Goal: Information Seeking & Learning: Learn about a topic

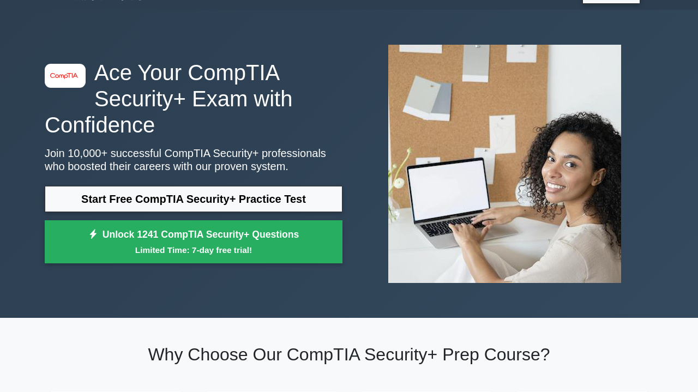
scroll to position [27, 0]
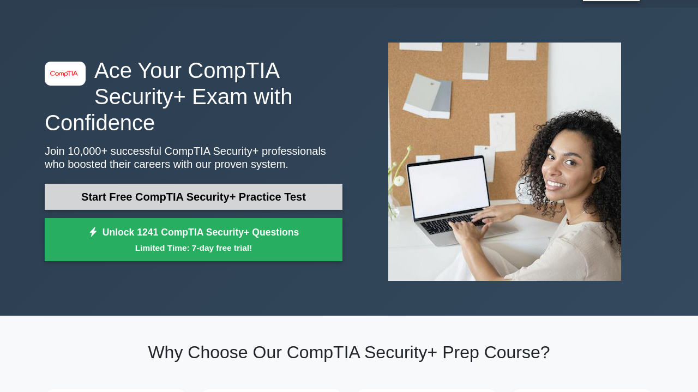
click at [148, 190] on link "Start Free CompTIA Security+ Practice Test" at bounding box center [194, 197] width 298 height 26
click at [207, 203] on link "Start Free CompTIA Security+ Practice Test" at bounding box center [194, 197] width 298 height 26
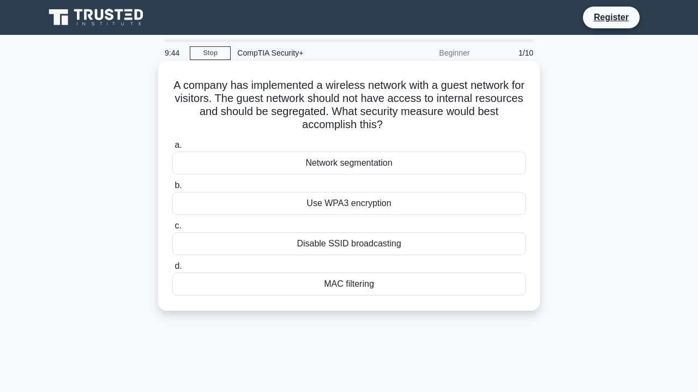
click at [385, 168] on div "Network segmentation" at bounding box center [348, 163] width 353 height 23
click at [172, 149] on input "a. Network segmentation" at bounding box center [172, 145] width 0 height 7
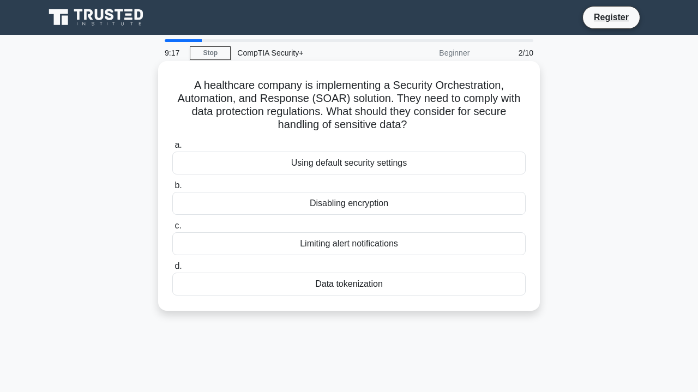
click at [409, 163] on div "Using default security settings" at bounding box center [348, 163] width 353 height 23
click at [172, 149] on input "a. Using default security settings" at bounding box center [172, 145] width 0 height 7
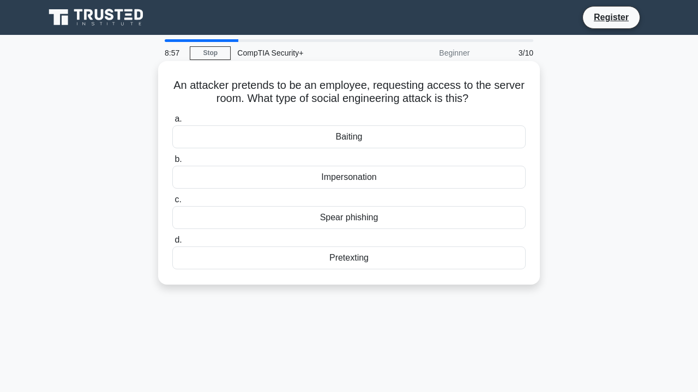
click at [363, 172] on div "Impersonation" at bounding box center [348, 177] width 353 height 23
click at [172, 163] on input "b. Impersonation" at bounding box center [172, 159] width 0 height 7
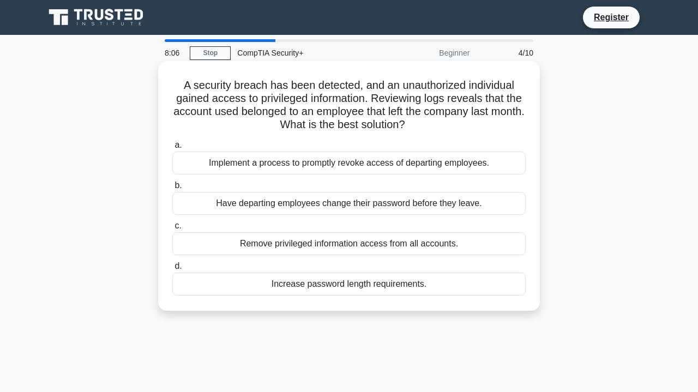
click at [283, 166] on div "Implement a process to promptly revoke access of departing employees." at bounding box center [348, 163] width 353 height 23
click at [172, 149] on input "a. Implement a process to promptly revoke access of departing employees." at bounding box center [172, 145] width 0 height 7
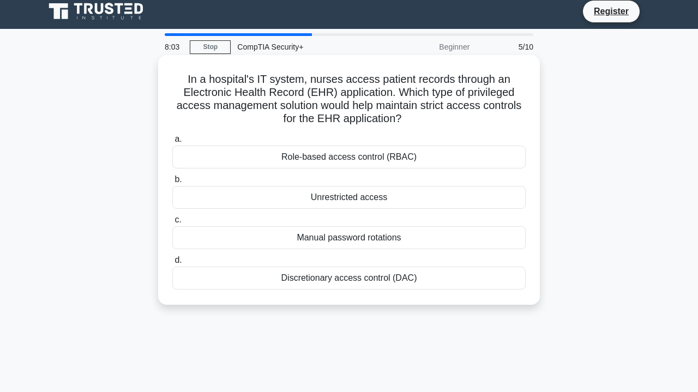
scroll to position [7, 0]
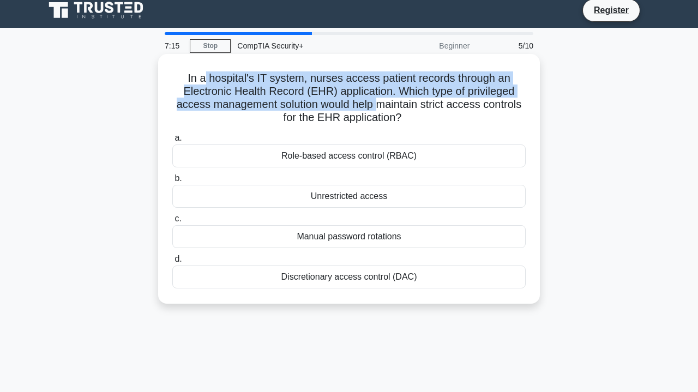
drag, startPoint x: 205, startPoint y: 76, endPoint x: 377, endPoint y: 106, distance: 174.2
click at [377, 106] on h5 "In a hospital's IT system, nurses access patient records through an Electronic …" at bounding box center [348, 97] width 355 height 53
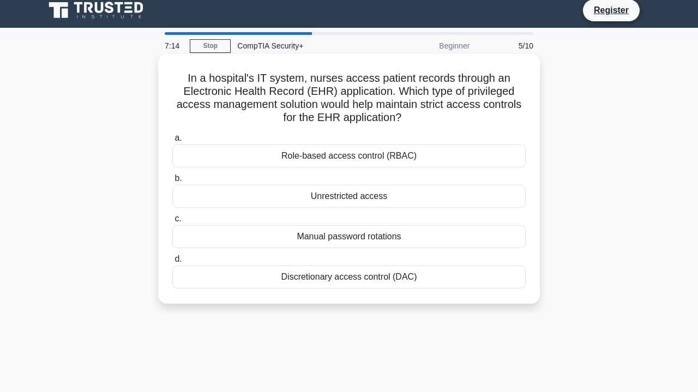
click at [383, 280] on div "Discretionary access control (DAC)" at bounding box center [348, 276] width 353 height 23
click at [172, 263] on input "d. Discretionary access control (DAC)" at bounding box center [172, 259] width 0 height 7
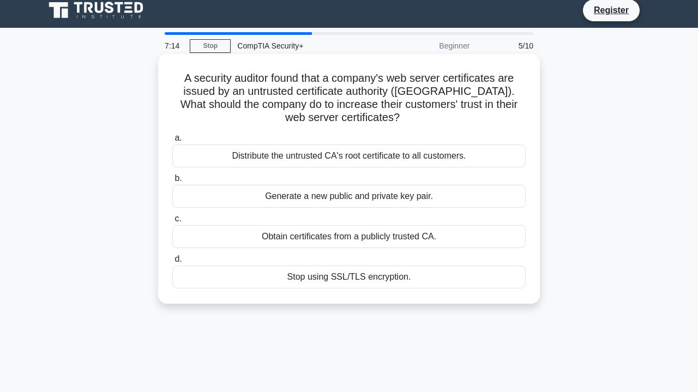
scroll to position [0, 0]
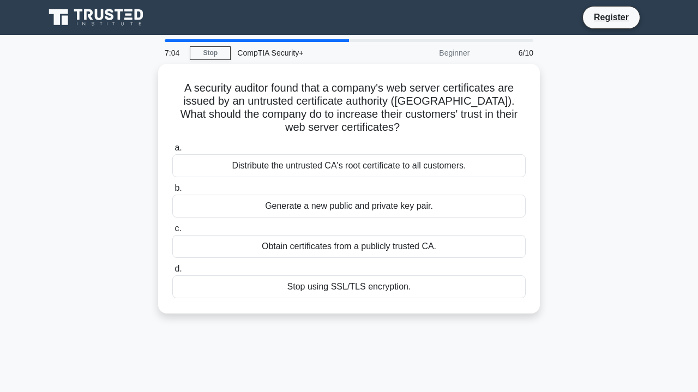
click at [331, 49] on div "CompTIA Security+" at bounding box center [306, 53] width 150 height 22
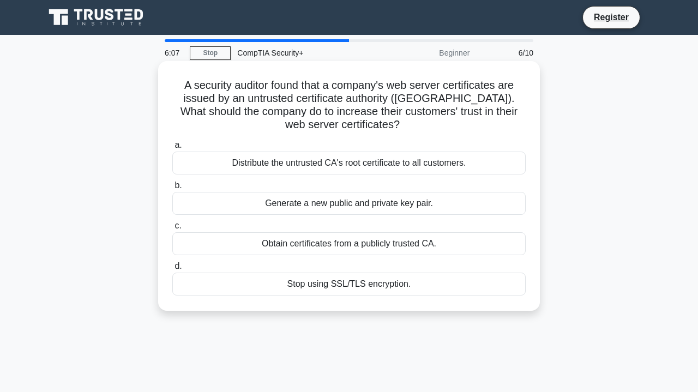
click at [326, 203] on div "Generate a new public and private key pair." at bounding box center [348, 203] width 353 height 23
click at [172, 189] on input "b. Generate a new public and private key pair." at bounding box center [172, 185] width 0 height 7
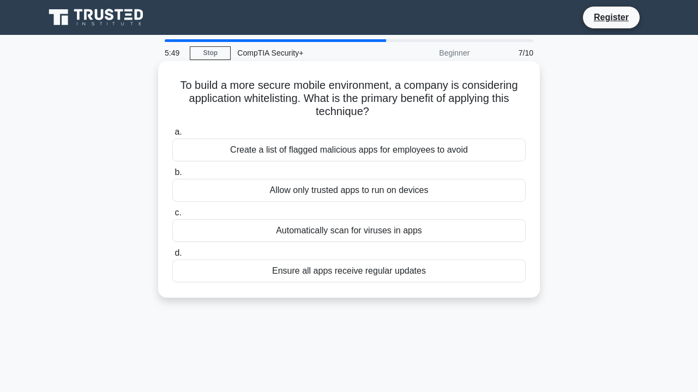
click at [290, 150] on div "Create a list of flagged malicious apps for employees to avoid" at bounding box center [348, 149] width 353 height 23
click at [172, 136] on input "a. Create a list of flagged malicious apps for employees to avoid" at bounding box center [172, 132] width 0 height 7
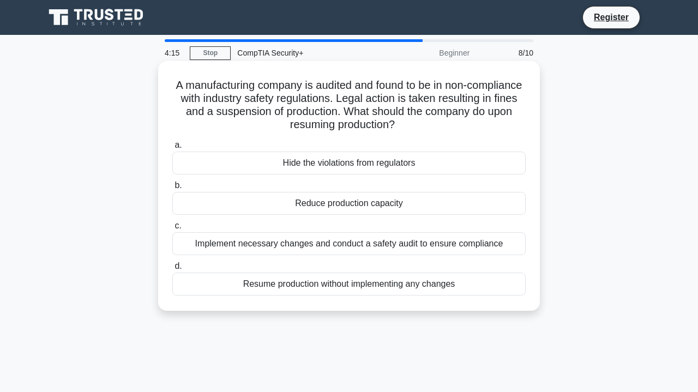
click at [288, 246] on div "Implement necessary changes and conduct a safety audit to ensure compliance" at bounding box center [348, 243] width 353 height 23
click at [172, 229] on input "c. Implement necessary changes and conduct a safety audit to ensure compliance" at bounding box center [172, 225] width 0 height 7
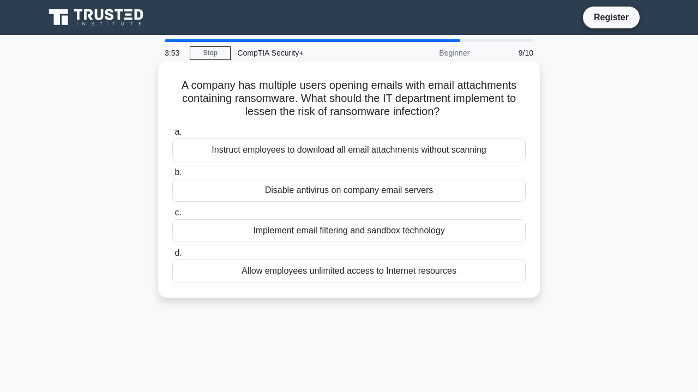
click at [306, 234] on div "Implement email filtering and sandbox technology" at bounding box center [348, 230] width 353 height 23
click at [172, 216] on input "c. Implement email filtering and sandbox technology" at bounding box center [172, 212] width 0 height 7
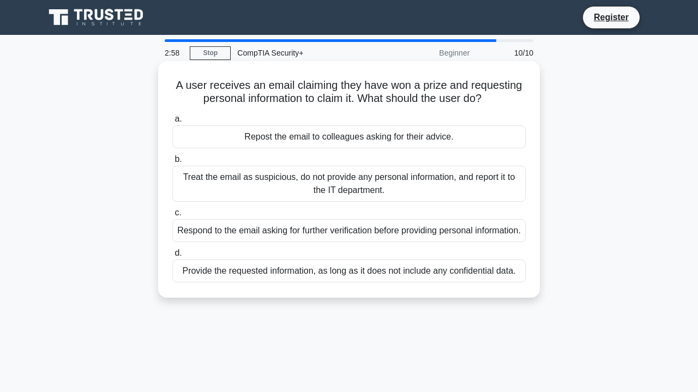
click at [270, 185] on div "Treat the email as suspicious, do not provide any personal information, and rep…" at bounding box center [348, 184] width 353 height 36
click at [172, 163] on input "b. Treat the email as suspicious, do not provide any personal information, and …" at bounding box center [172, 159] width 0 height 7
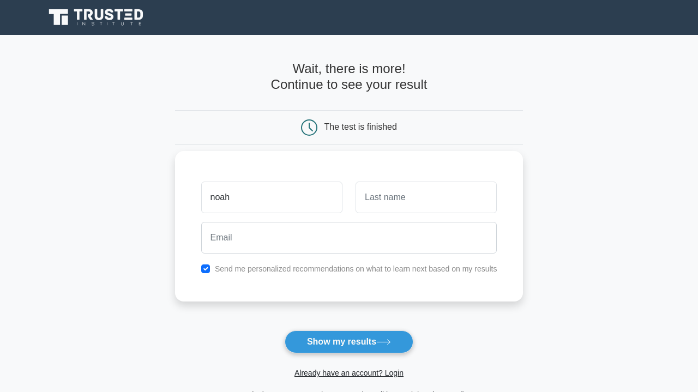
type input "noah"
type input "cabrey"
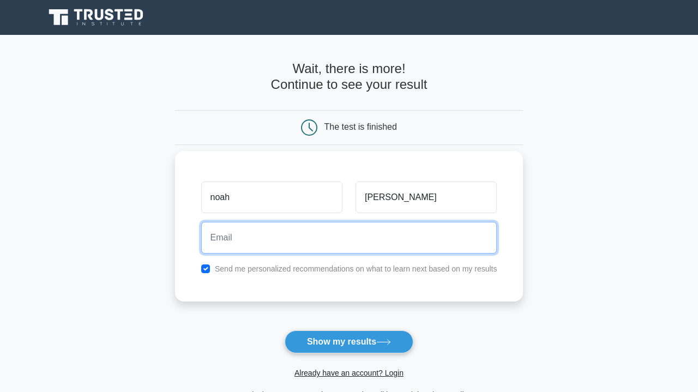
type input "puniest-stoves-1l@icloud.com"
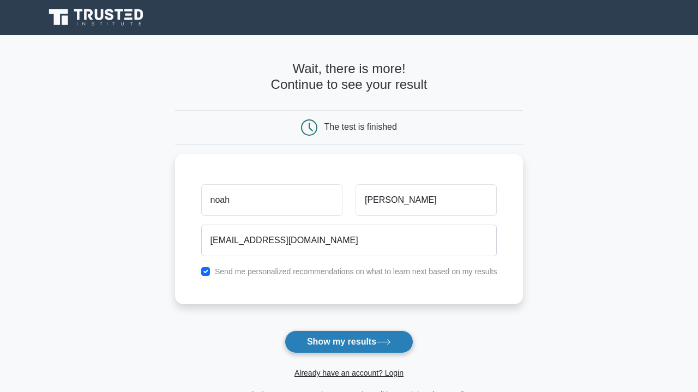
click at [375, 341] on button "Show my results" at bounding box center [348, 341] width 129 height 23
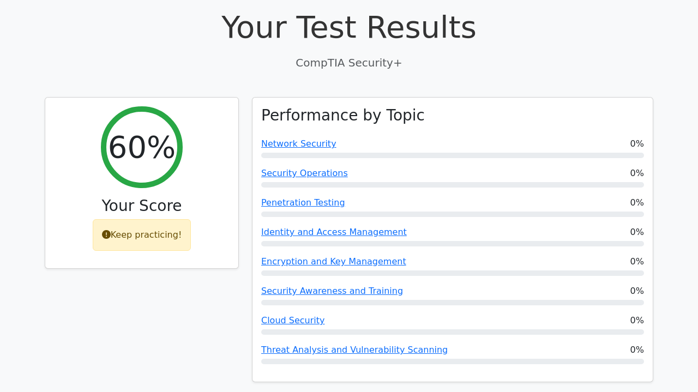
scroll to position [373, 0]
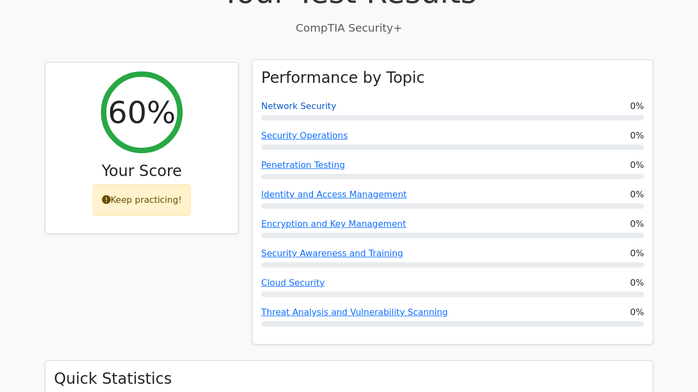
click at [307, 101] on link "Network Security" at bounding box center [298, 106] width 75 height 10
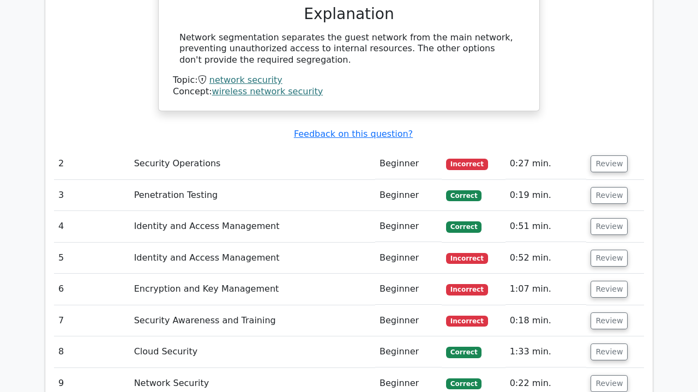
scroll to position [1130, 0]
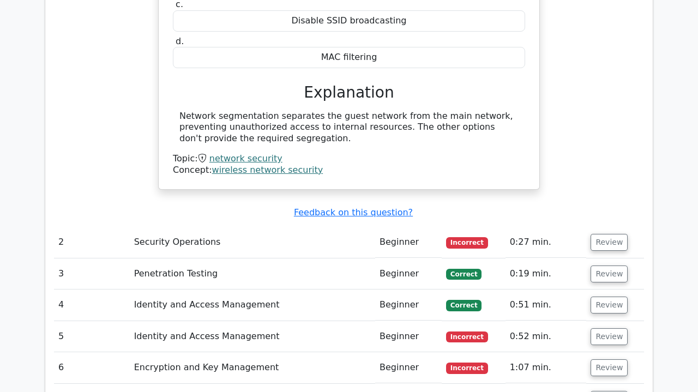
click at [186, 227] on td "Security Operations" at bounding box center [252, 242] width 245 height 31
click at [606, 234] on button "Review" at bounding box center [608, 242] width 37 height 17
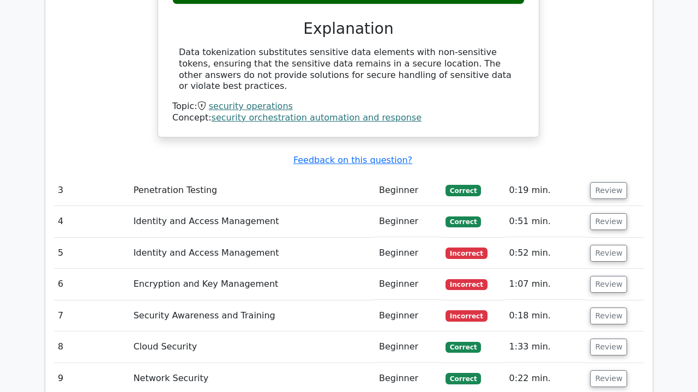
scroll to position [1628, 0]
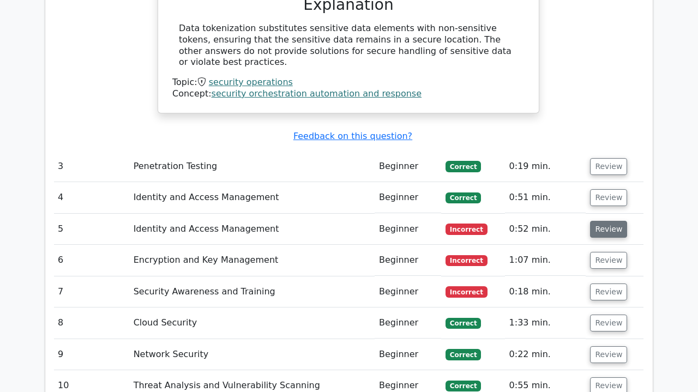
click at [609, 221] on button "Review" at bounding box center [608, 229] width 37 height 17
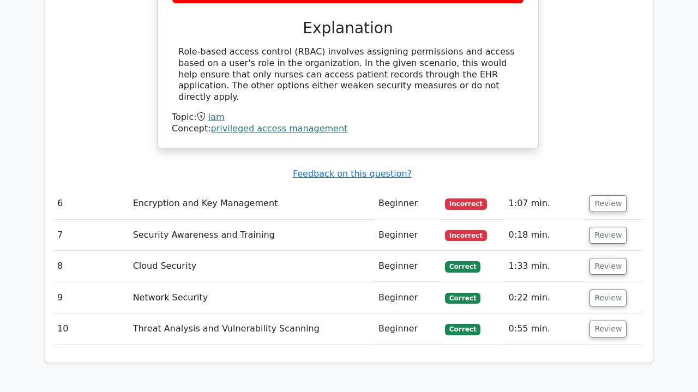
scroll to position [2101, 0]
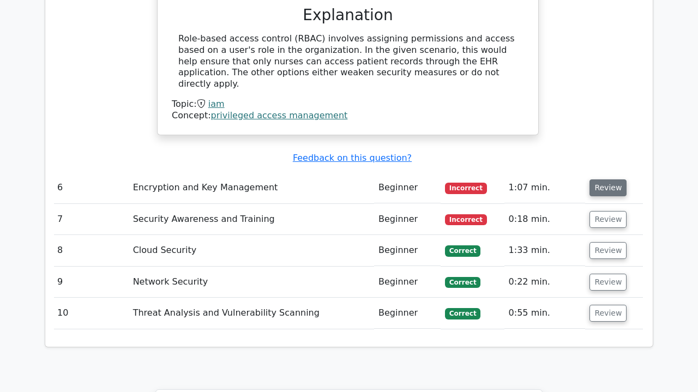
click at [598, 179] on button "Review" at bounding box center [607, 187] width 37 height 17
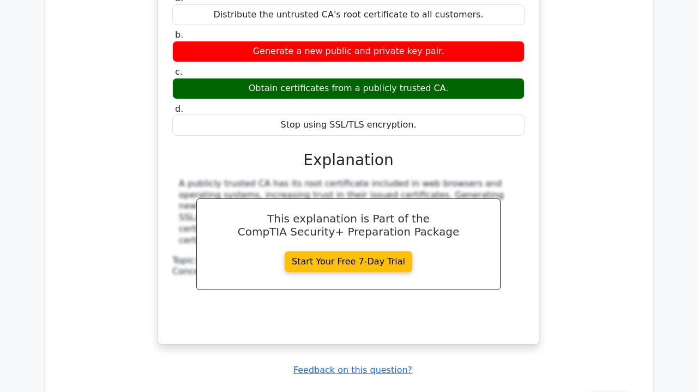
scroll to position [2571, 0]
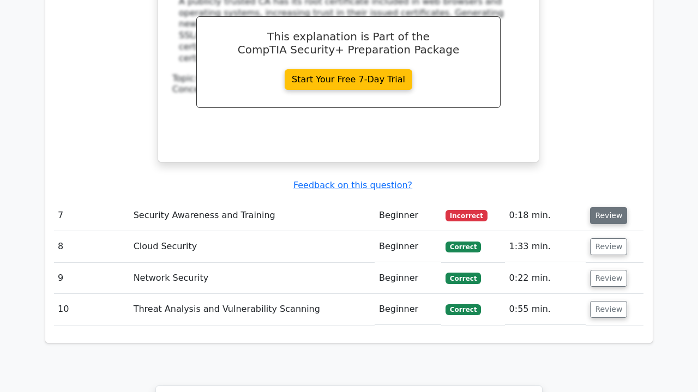
click at [613, 207] on button "Review" at bounding box center [608, 215] width 37 height 17
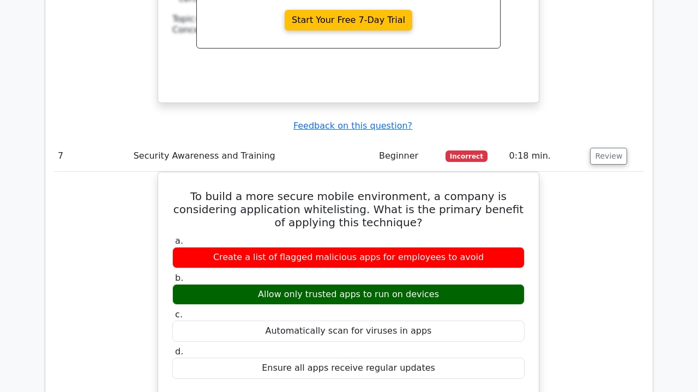
scroll to position [2629, 0]
